Goal: Transaction & Acquisition: Purchase product/service

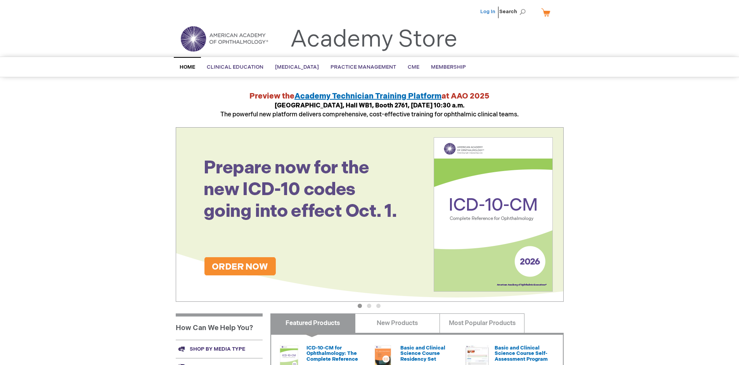
click at [488, 12] on link "Log In" at bounding box center [487, 12] width 15 height 6
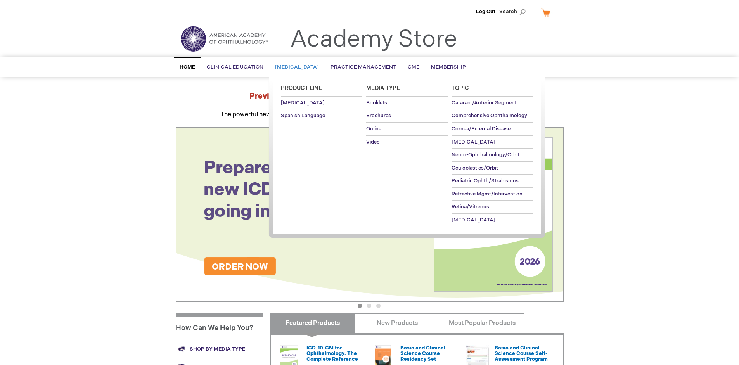
click at [299, 67] on span "Patient Education" at bounding box center [297, 67] width 44 height 6
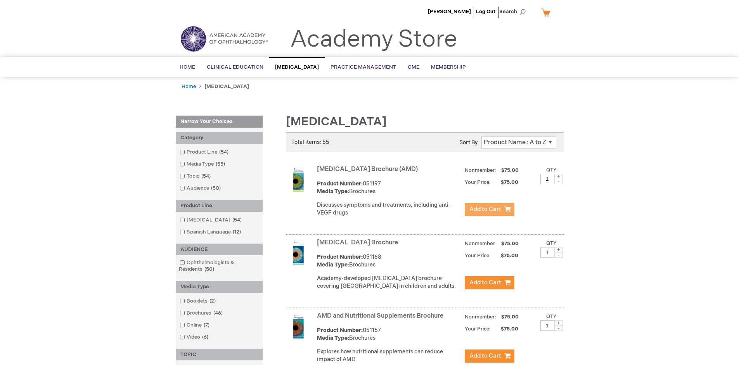
click at [489, 209] on span "Add to Cart" at bounding box center [485, 208] width 32 height 7
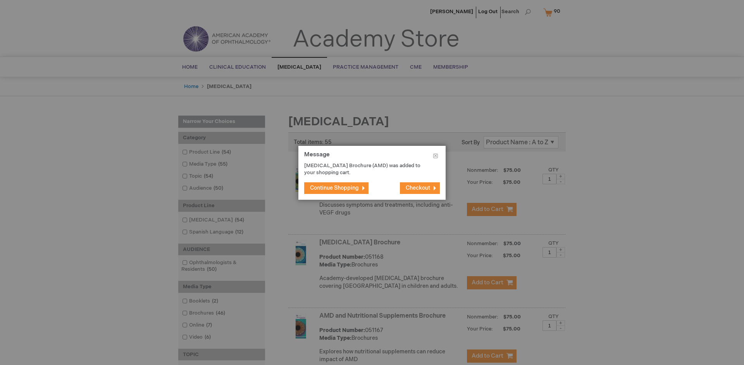
click at [335, 188] on span "Continue Shopping" at bounding box center [334, 188] width 49 height 7
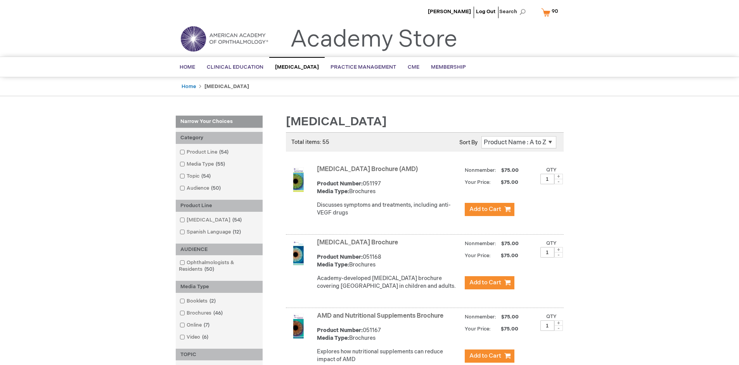
click at [382, 319] on link "AMD and Nutritional Supplements Brochure" at bounding box center [380, 315] width 126 height 7
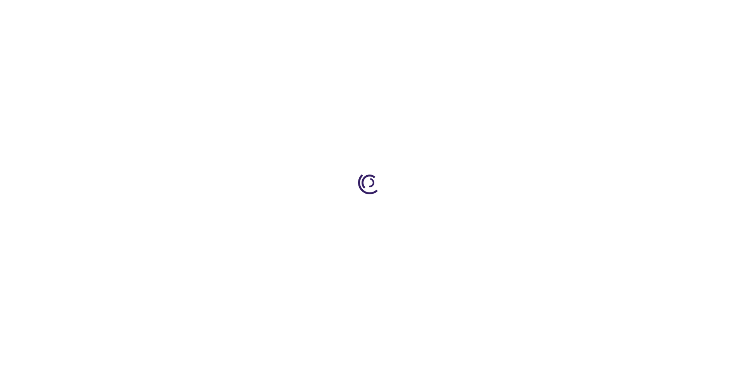
type input "1"
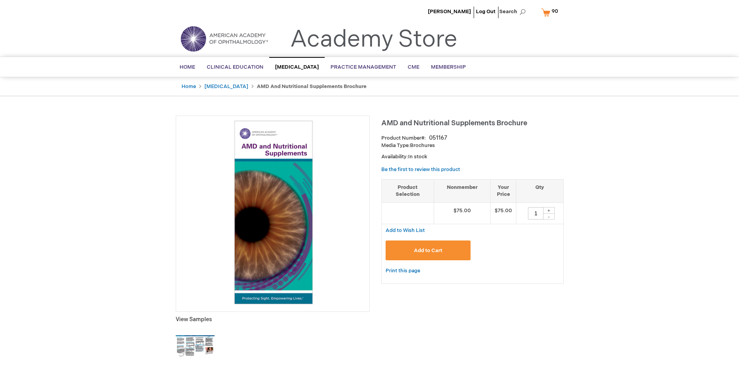
click at [428, 250] on span "Add to Cart" at bounding box center [428, 250] width 28 height 6
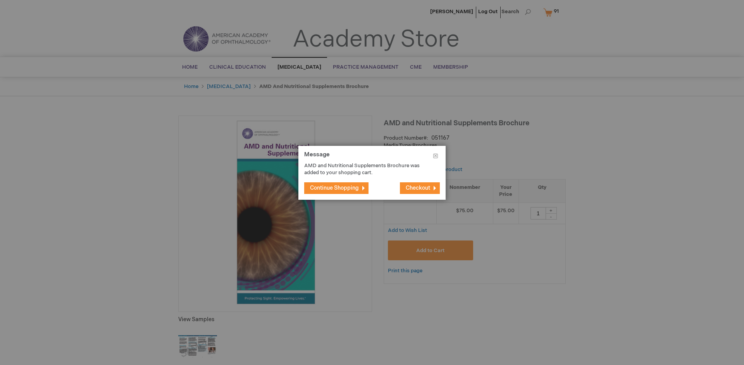
click at [335, 188] on span "Continue Shopping" at bounding box center [334, 188] width 49 height 7
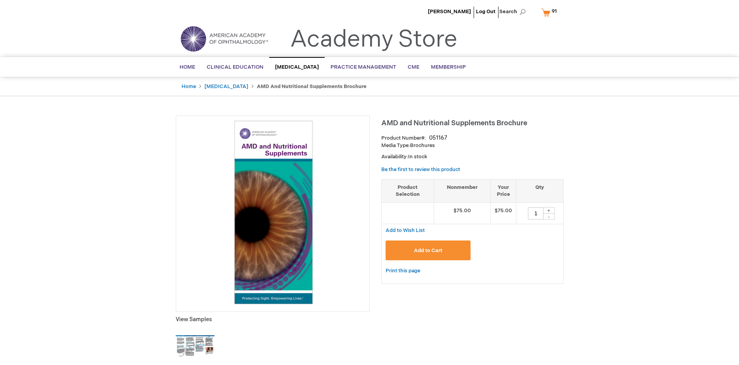
click at [550, 12] on span "91 91 items" at bounding box center [553, 11] width 7 height 9
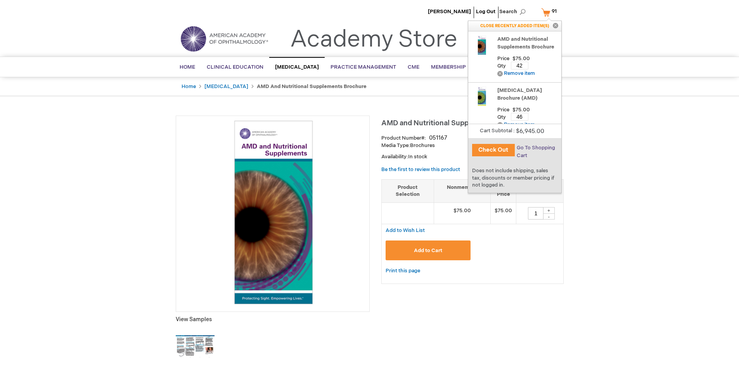
click at [535, 148] on span "Go To Shopping Cart" at bounding box center [535, 152] width 38 height 14
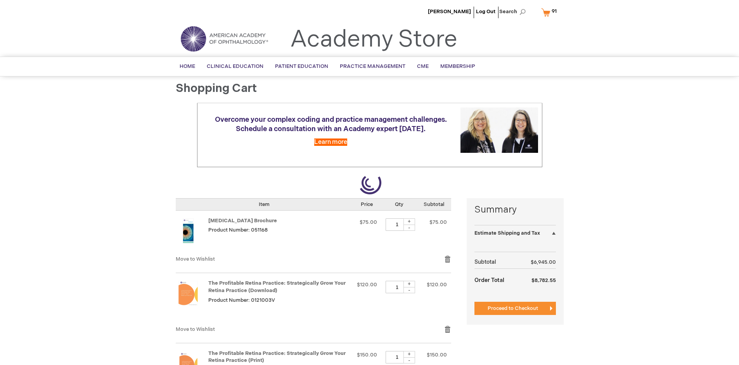
select select "US"
select select "41"
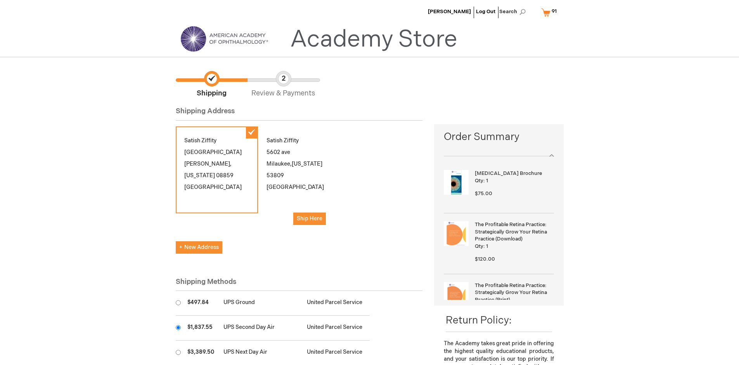
click at [178, 327] on input "radio" at bounding box center [178, 327] width 5 height 5
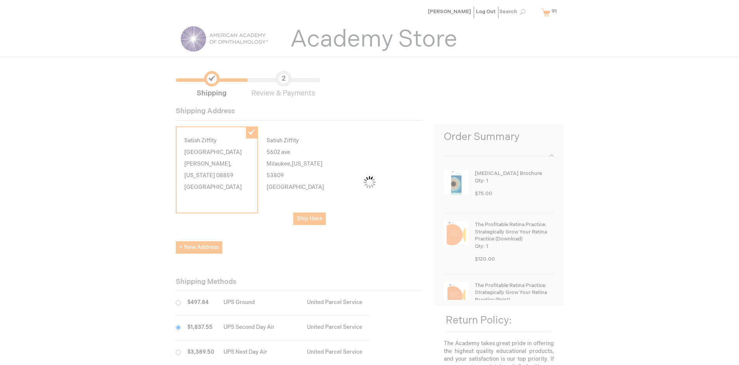
scroll to position [39, 0]
